Goal: Find specific page/section: Find specific page/section

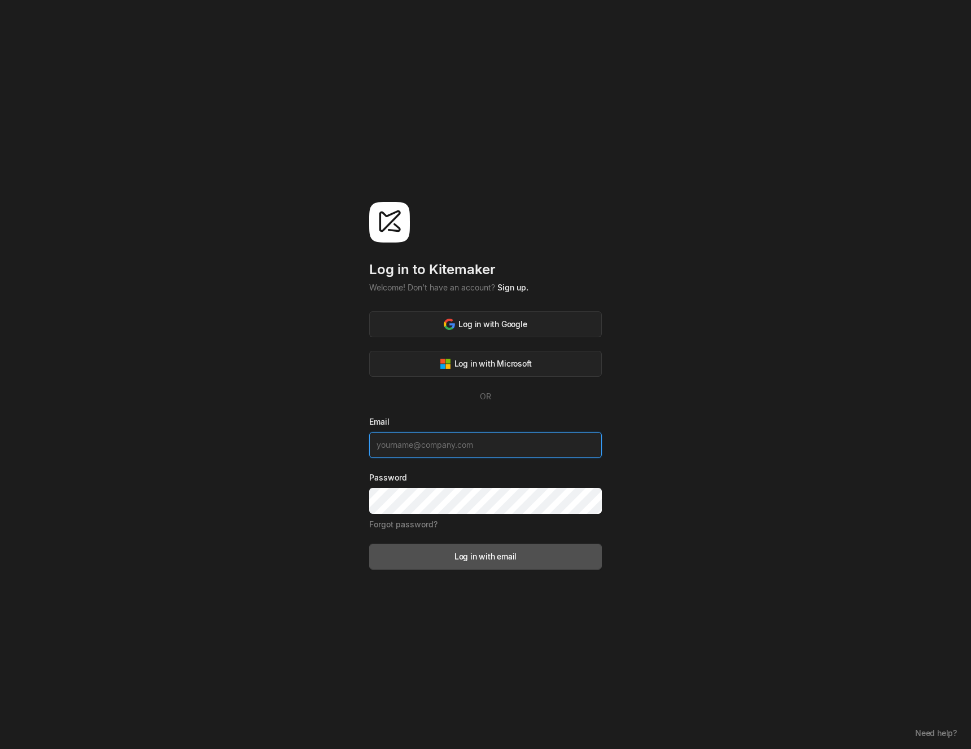
type input "[PERSON_NAME][EMAIL_ADDRESS][DOMAIN_NAME]"
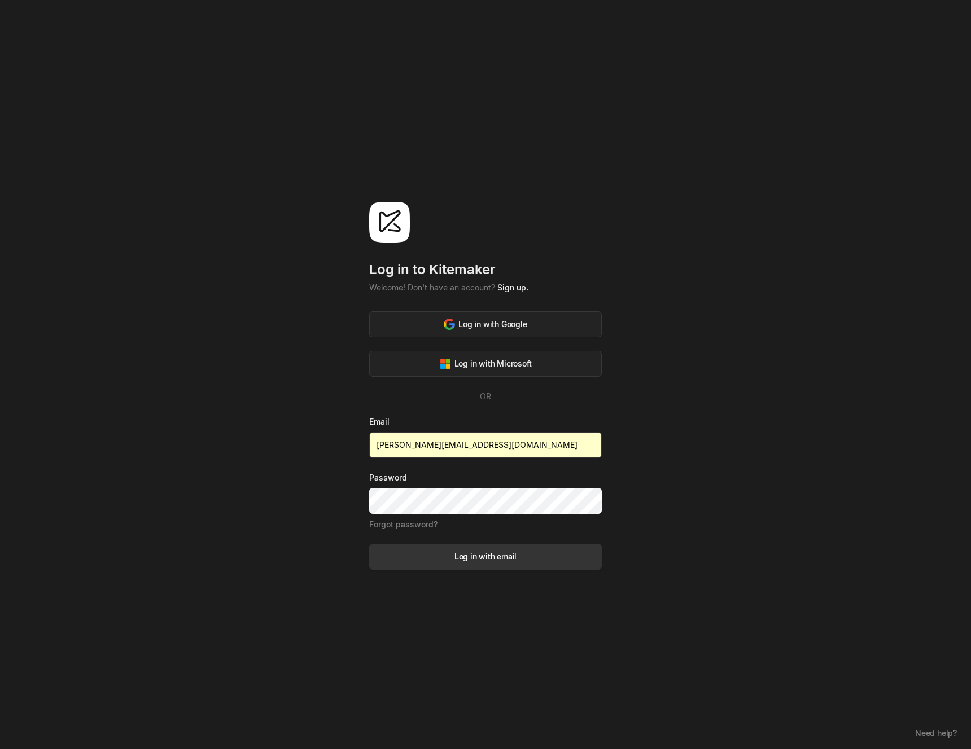
click at [490, 554] on div "Log in with email" at bounding box center [485, 557] width 62 height 12
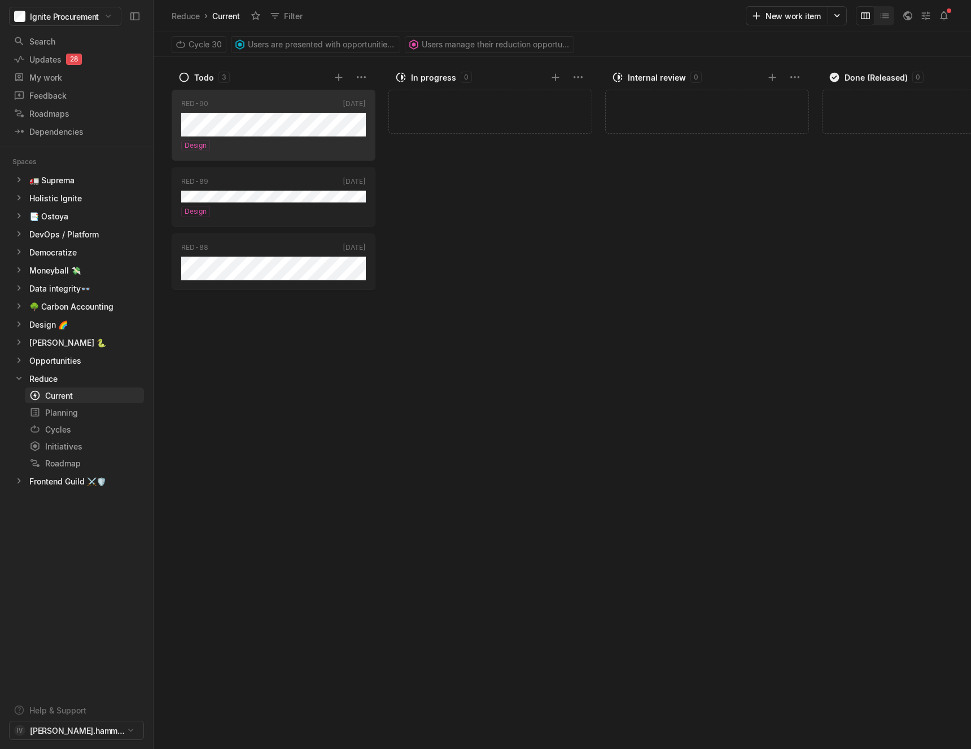
click at [335, 403] on div "RED-90 [DATE] Design RED-89 [DATE] Design RED-88 [DATE]" at bounding box center [276, 417] width 209 height 663
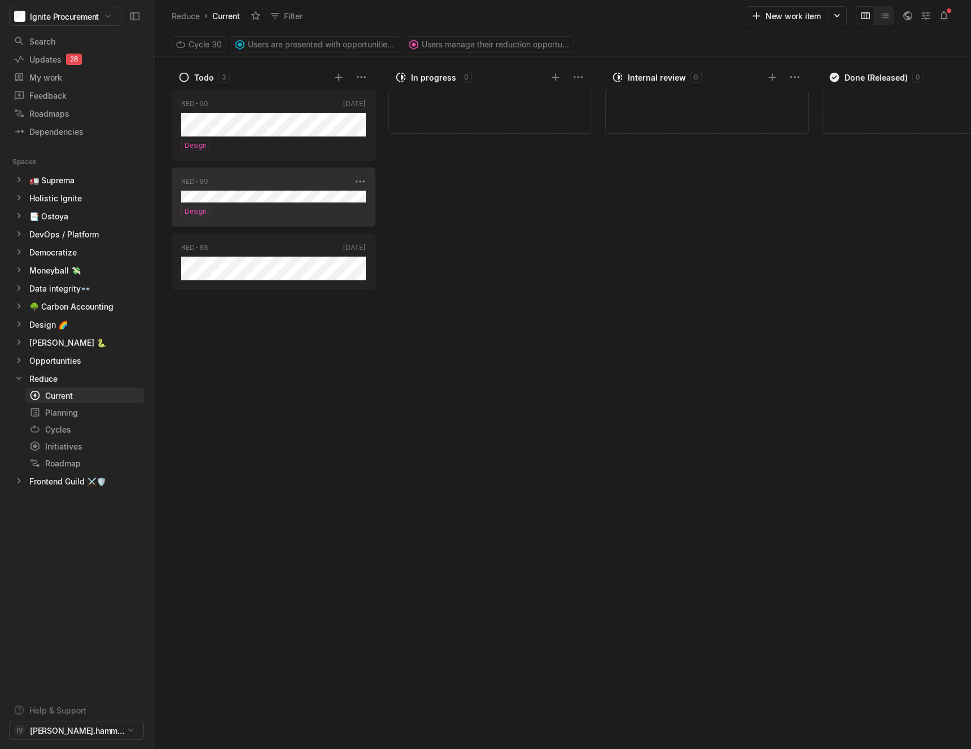
click at [333, 185] on div "RED-89" at bounding box center [266, 182] width 170 height 10
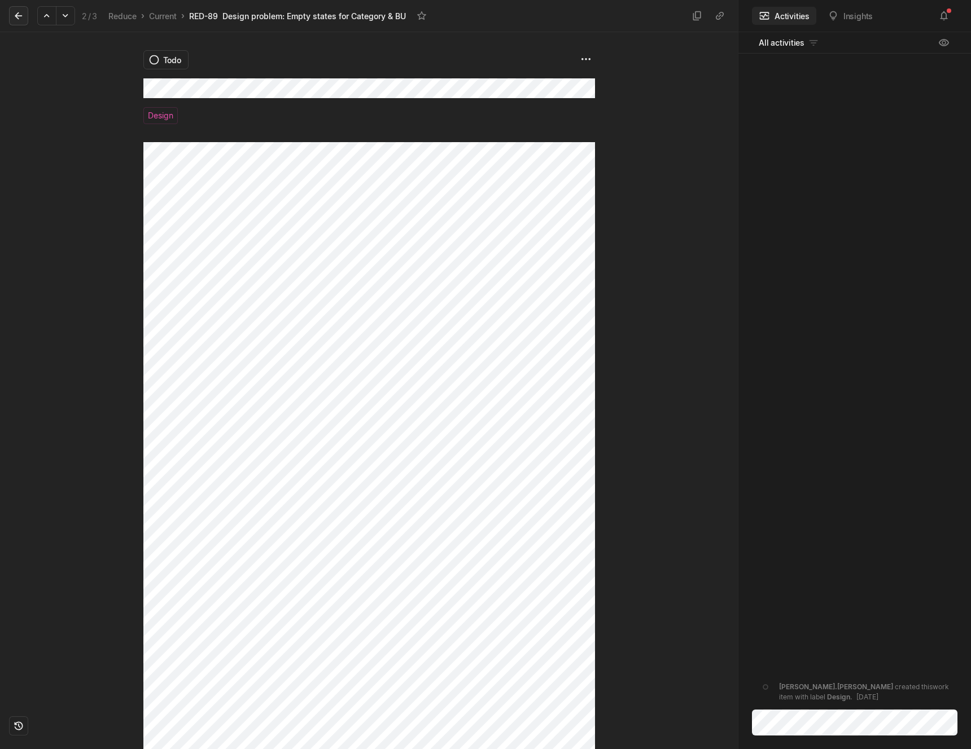
click at [15, 12] on icon at bounding box center [18, 15] width 11 height 11
